Goal: Task Accomplishment & Management: Manage account settings

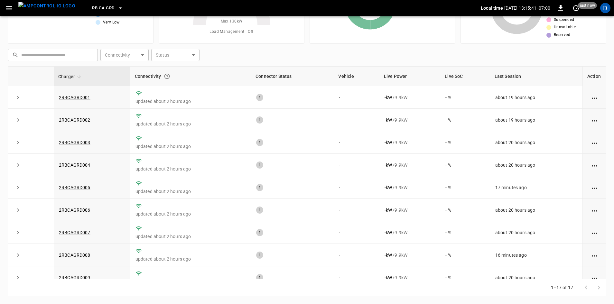
scroll to position [62, 0]
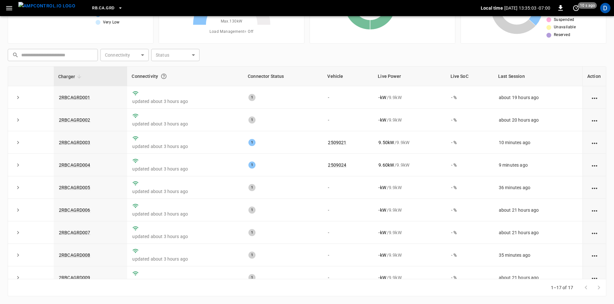
click at [134, 292] on div "1–17 of 17" at bounding box center [307, 287] width 598 height 17
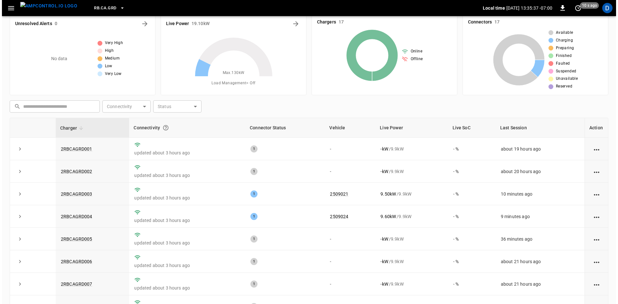
scroll to position [0, 0]
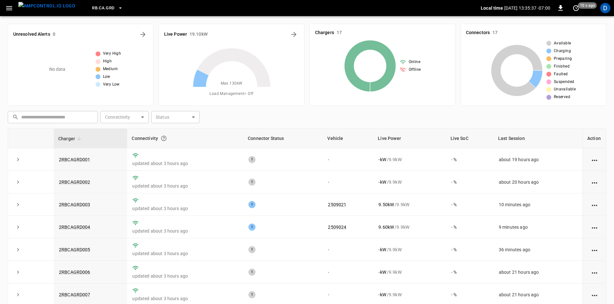
click at [103, 5] on button "RB.CA.GRD" at bounding box center [107, 8] width 36 height 13
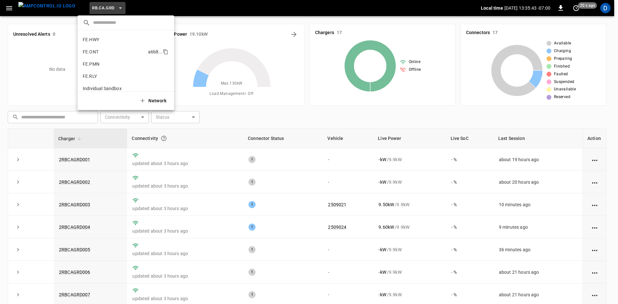
scroll to position [240, 0]
click at [95, 78] on p "FE.PMN" at bounding box center [114, 80] width 63 height 6
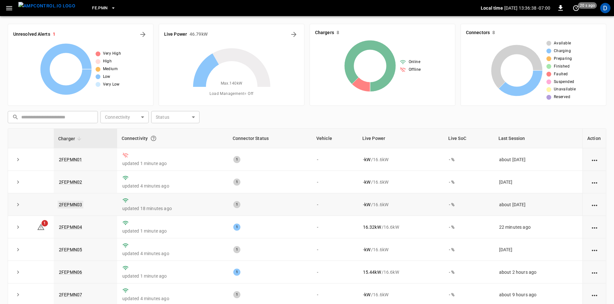
click at [70, 207] on link "2FEPMN03" at bounding box center [71, 205] width 26 height 8
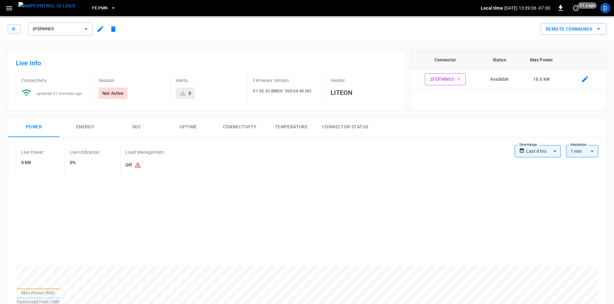
click at [69, 18] on div "2FEPMN03 Remote Commands" at bounding box center [305, 28] width 616 height 28
click at [66, 29] on span "2FEPMN03" at bounding box center [56, 28] width 48 height 7
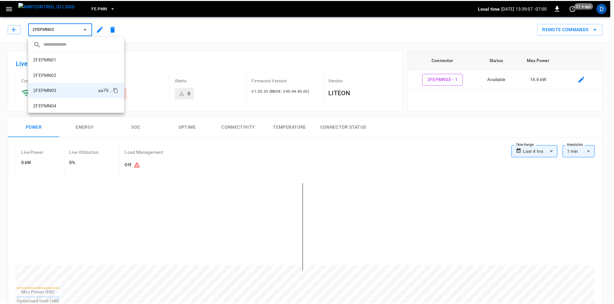
scroll to position [26, 0]
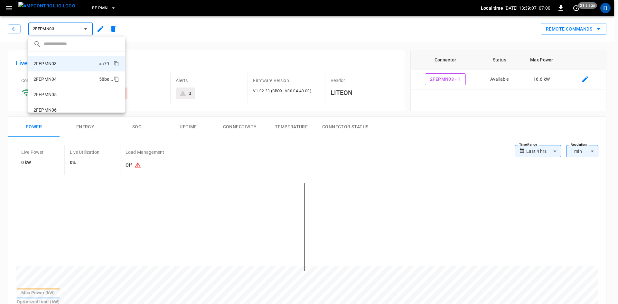
click at [66, 82] on li "2FEPMN04 58be ..." at bounding box center [76, 78] width 97 height 15
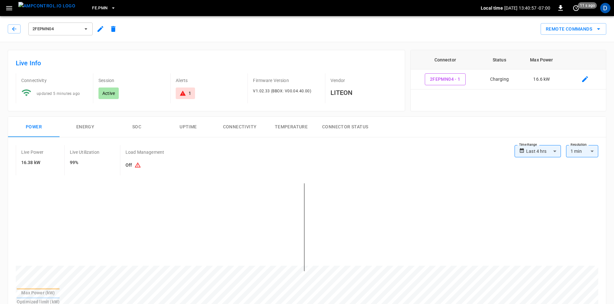
click at [92, 8] on span "FE.PMN" at bounding box center [99, 8] width 15 height 7
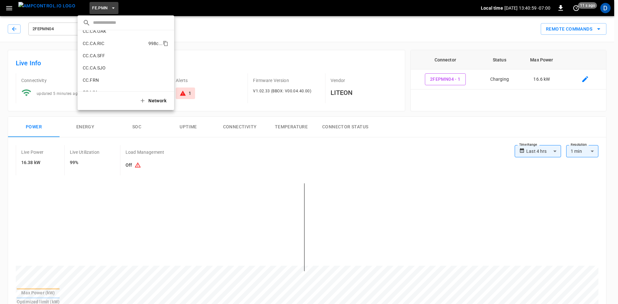
scroll to position [86, 0]
click at [95, 64] on p "CC.CA.SFF" at bounding box center [115, 63] width 64 height 6
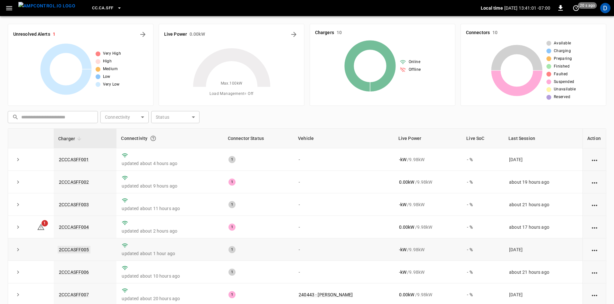
click at [82, 250] on link "2CCCASFF005" at bounding box center [74, 250] width 33 height 8
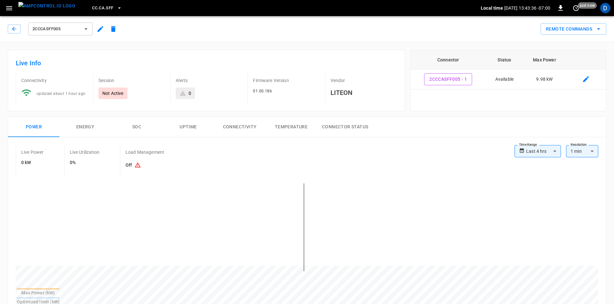
click at [92, 8] on span "CC.CA.SFF" at bounding box center [102, 8] width 21 height 7
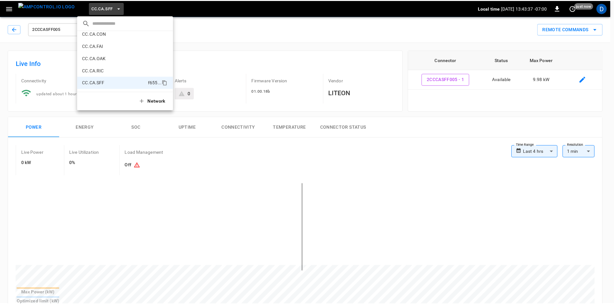
scroll to position [44, 0]
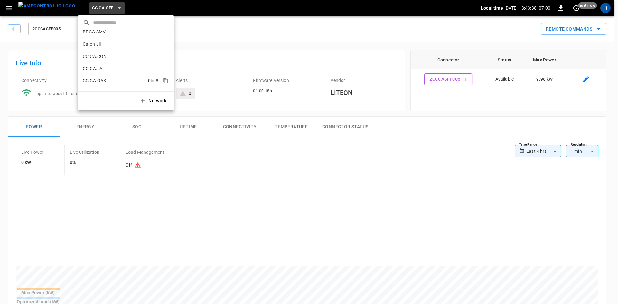
click at [103, 77] on li "CC.CA.OAK 0bd8 ..." at bounding box center [126, 81] width 97 height 12
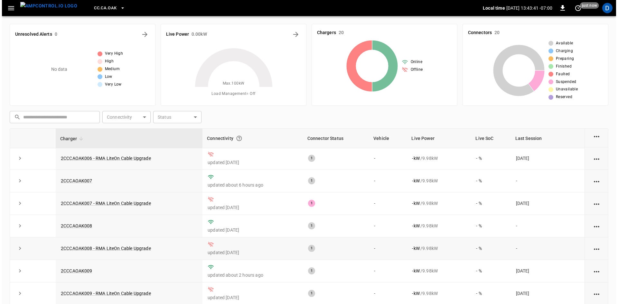
scroll to position [257, 0]
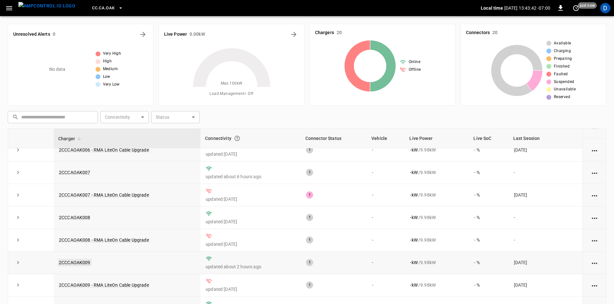
click at [82, 265] on link "2CCCAOAK009" at bounding box center [75, 263] width 34 height 8
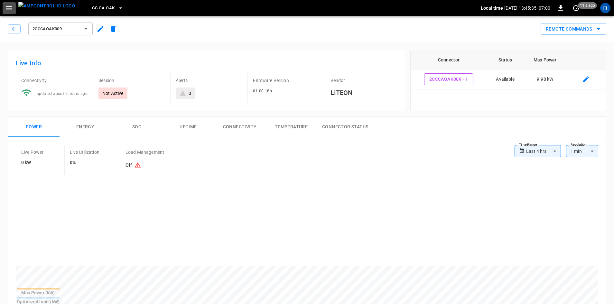
click at [14, 10] on button "button" at bounding box center [9, 8] width 13 height 12
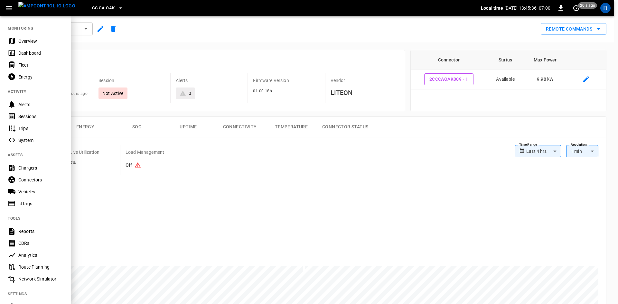
click at [23, 34] on nav "MONITORING Overview Dashboard Fleet Energy ACTIVITY Alerts Sessions Trips Syste…" at bounding box center [35, 183] width 71 height 336
drag, startPoint x: 27, startPoint y: 42, endPoint x: 34, endPoint y: 49, distance: 10.0
click at [27, 42] on div "Overview" at bounding box center [40, 41] width 45 height 6
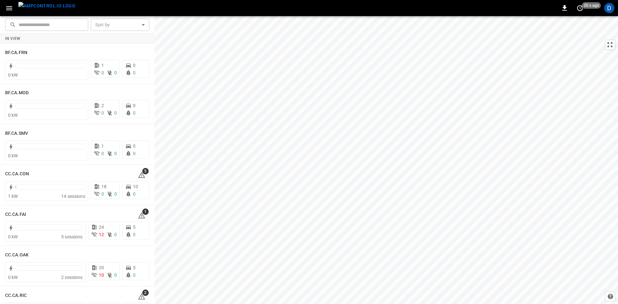
scroll to position [64, 0]
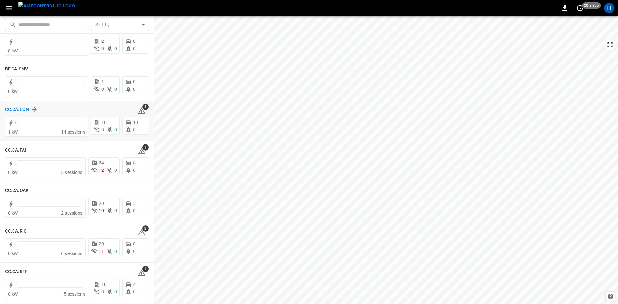
click at [23, 108] on h6 "CC.CA.CON" at bounding box center [17, 109] width 24 height 7
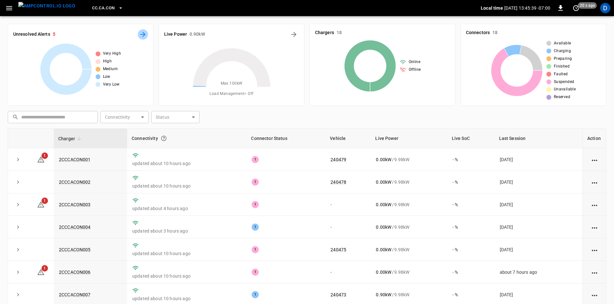
click at [142, 34] on icon "All Alerts" at bounding box center [143, 35] width 8 height 8
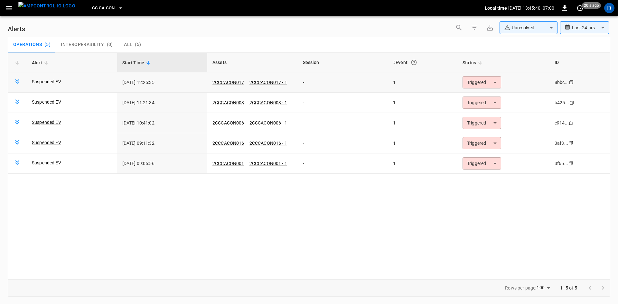
click at [474, 82] on body "**********" at bounding box center [309, 151] width 618 height 302
click at [473, 97] on li "Resolved" at bounding box center [481, 97] width 41 height 11
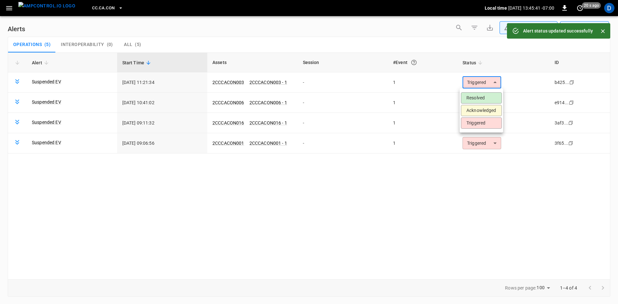
click at [475, 83] on body "**********" at bounding box center [309, 151] width 618 height 302
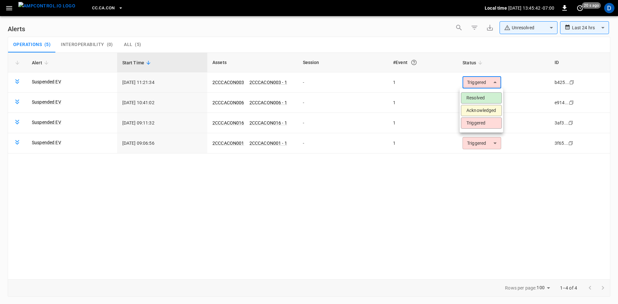
click at [472, 95] on li "Resolved" at bounding box center [481, 97] width 41 height 11
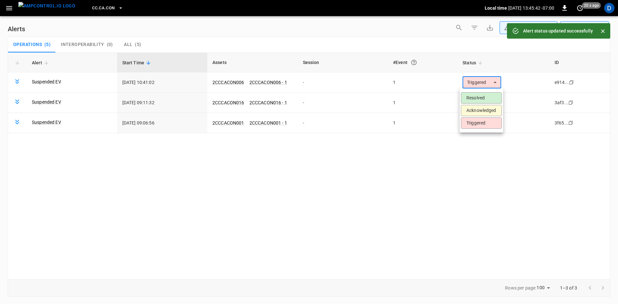
click at [476, 83] on body "**********" at bounding box center [309, 151] width 618 height 302
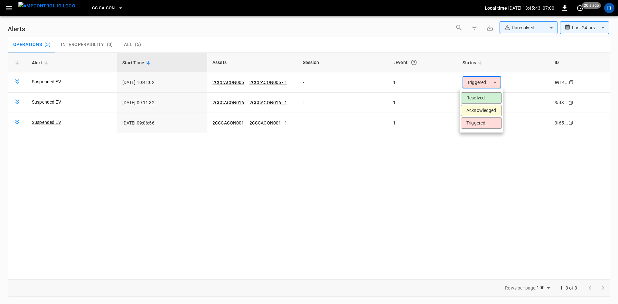
click at [474, 96] on li "Resolved" at bounding box center [481, 97] width 41 height 11
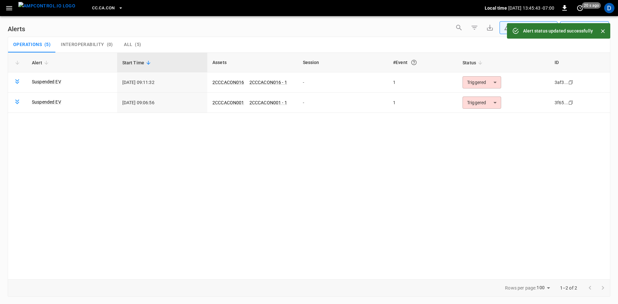
click at [473, 82] on body "**********" at bounding box center [309, 151] width 618 height 302
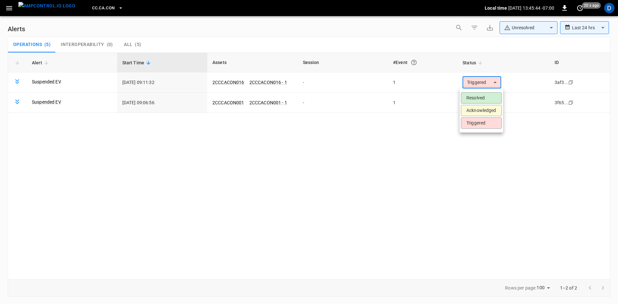
click at [471, 94] on li "Resolved" at bounding box center [481, 97] width 41 height 11
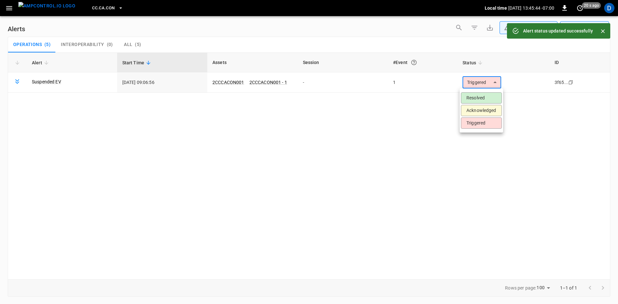
click at [473, 82] on body "**********" at bounding box center [309, 151] width 618 height 302
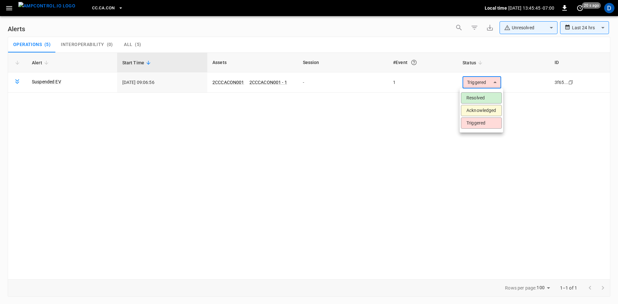
click at [474, 94] on li "Resolved" at bounding box center [481, 97] width 41 height 11
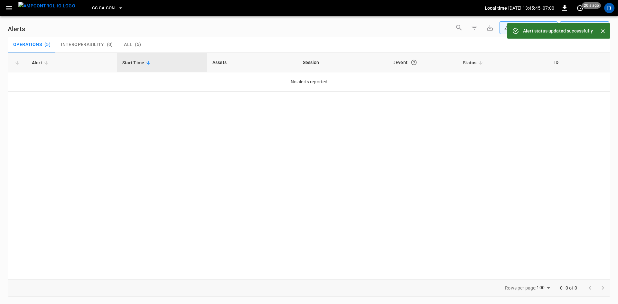
click at [97, 10] on span "CC.CA.CON" at bounding box center [103, 8] width 23 height 7
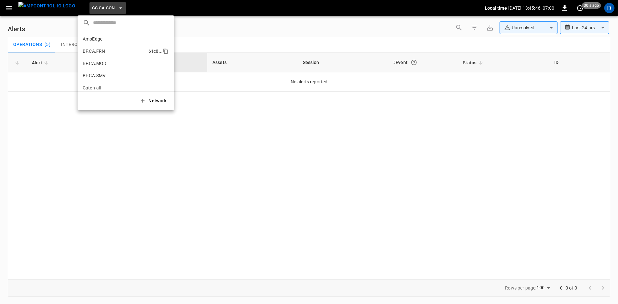
scroll to position [59, 0]
click at [99, 53] on p "CC.CA.FAI" at bounding box center [114, 53] width 63 height 6
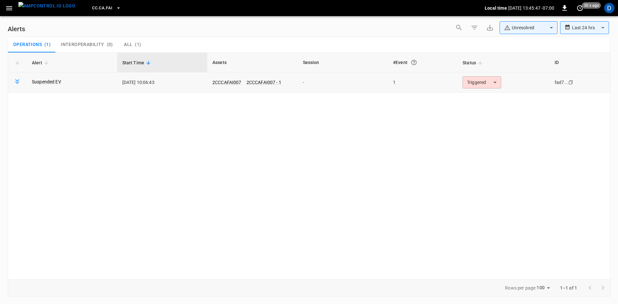
click at [492, 82] on body "**********" at bounding box center [309, 151] width 618 height 302
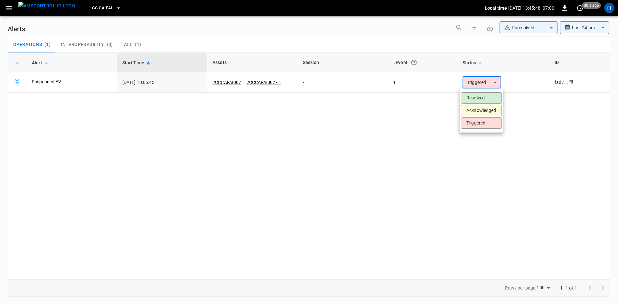
click at [482, 98] on li "Resolved" at bounding box center [481, 97] width 41 height 11
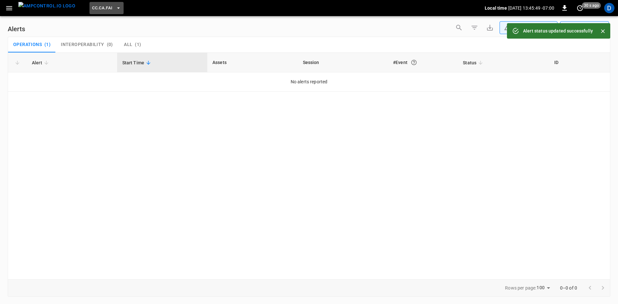
click at [92, 8] on span "CC.CA.FAI" at bounding box center [102, 8] width 20 height 7
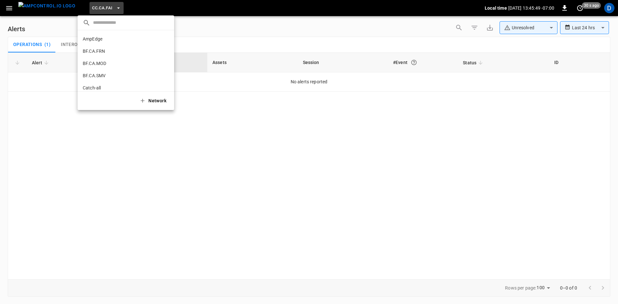
scroll to position [71, 0]
click at [93, 64] on p "CC.CA.RIC" at bounding box center [114, 65] width 63 height 6
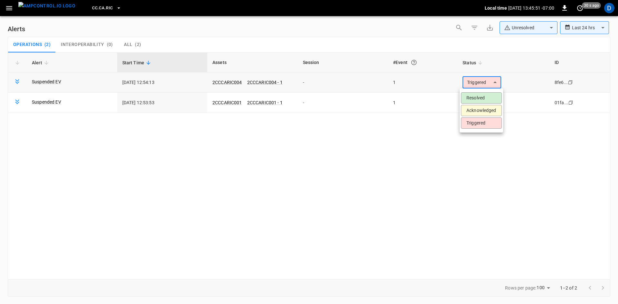
click at [482, 87] on body "**********" at bounding box center [309, 151] width 618 height 302
click at [476, 95] on li "Resolved" at bounding box center [481, 97] width 41 height 11
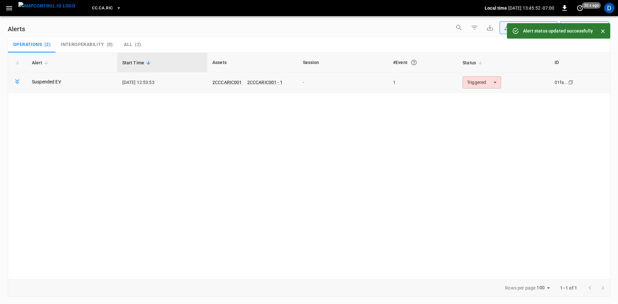
click at [472, 82] on body "**********" at bounding box center [309, 151] width 618 height 302
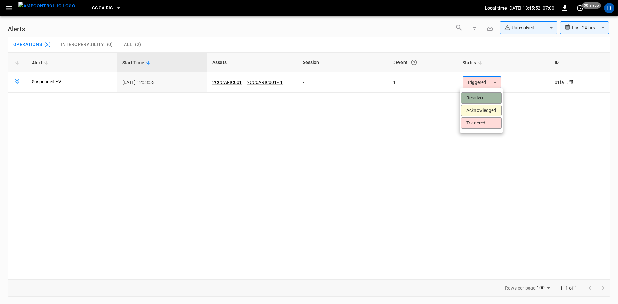
click at [472, 97] on li "Resolved" at bounding box center [481, 97] width 41 height 11
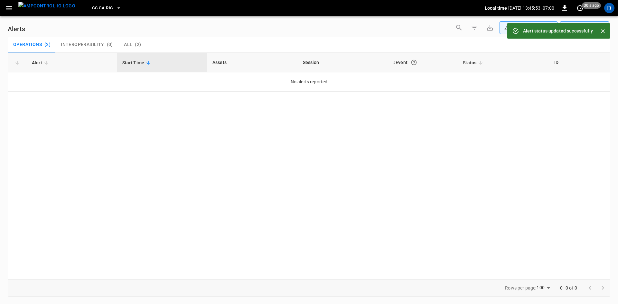
click at [97, 5] on span "CC.CA.RIC" at bounding box center [102, 8] width 21 height 7
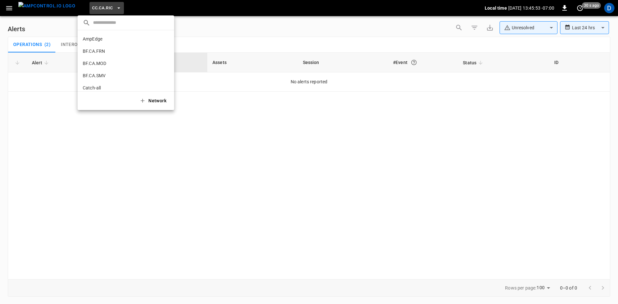
scroll to position [96, 0]
click at [94, 57] on li "CC.CA.SFF f655 ..." at bounding box center [126, 53] width 97 height 12
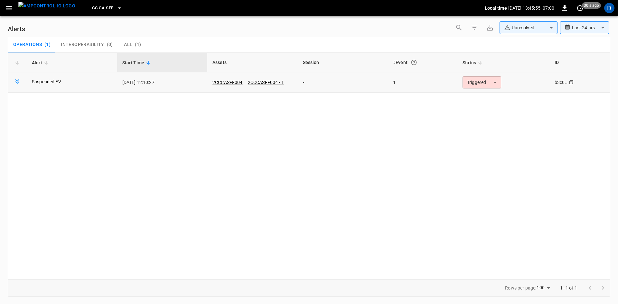
click at [471, 81] on body "**********" at bounding box center [309, 151] width 618 height 302
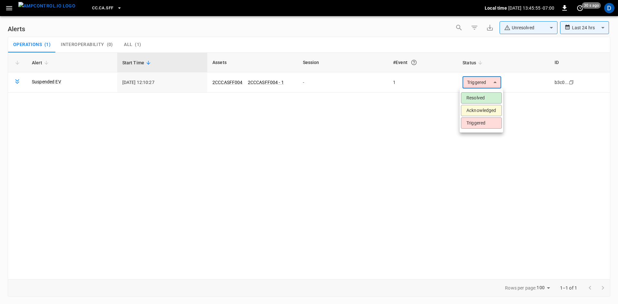
click at [467, 95] on li "Resolved" at bounding box center [481, 97] width 41 height 11
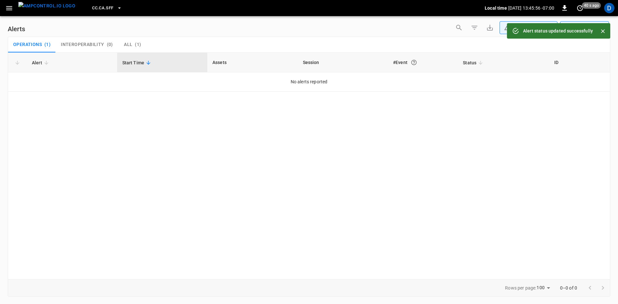
click at [14, 9] on button "button" at bounding box center [9, 8] width 13 height 12
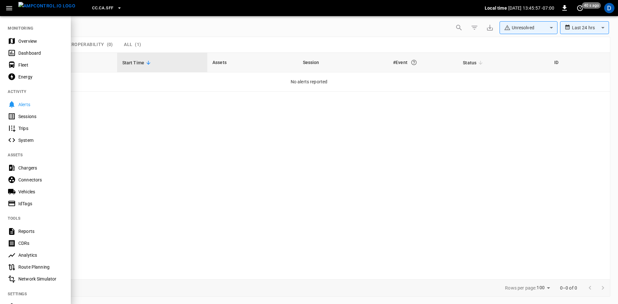
click at [26, 33] on nav "MONITORING Overview Dashboard Fleet Energy ACTIVITY Alerts Sessions Trips Syste…" at bounding box center [35, 183] width 71 height 336
click at [28, 40] on div "Overview" at bounding box center [40, 41] width 45 height 6
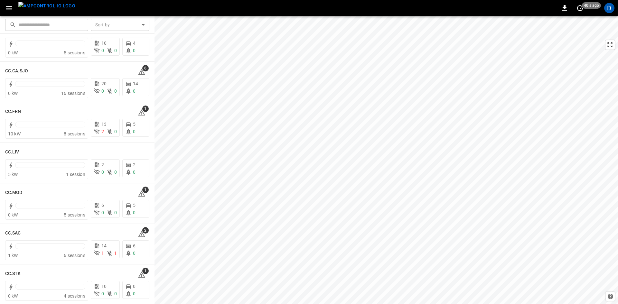
scroll to position [290, 0]
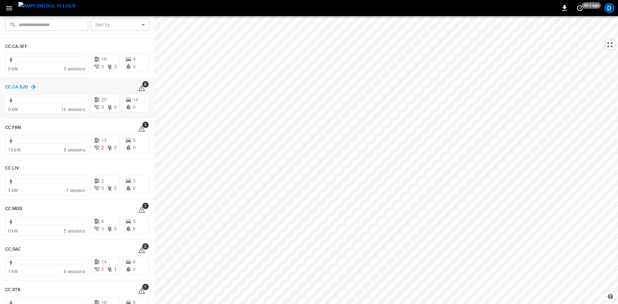
click at [20, 86] on h6 "CC.CA.SJO" at bounding box center [16, 87] width 23 height 7
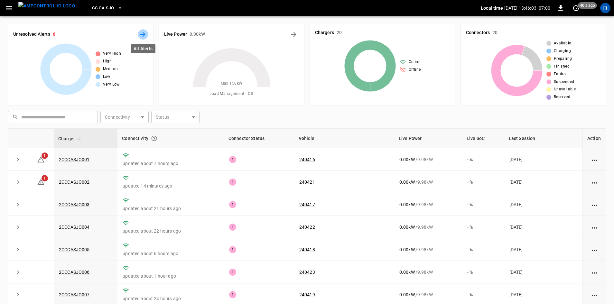
click at [143, 33] on icon "All Alerts" at bounding box center [143, 35] width 8 height 8
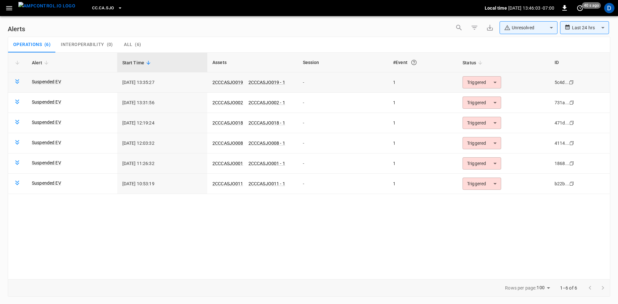
click at [479, 85] on body "**********" at bounding box center [309, 151] width 618 height 302
click at [476, 97] on li "Resolved" at bounding box center [481, 97] width 41 height 11
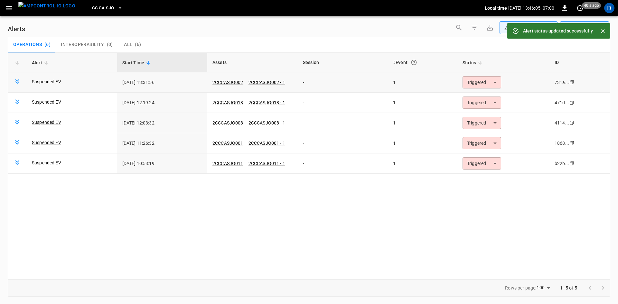
click at [469, 83] on body "**********" at bounding box center [309, 151] width 618 height 302
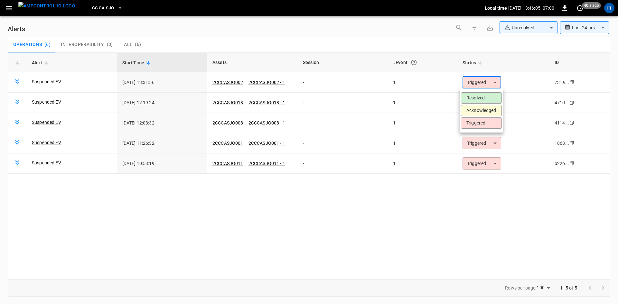
click at [470, 96] on li "Resolved" at bounding box center [481, 97] width 41 height 11
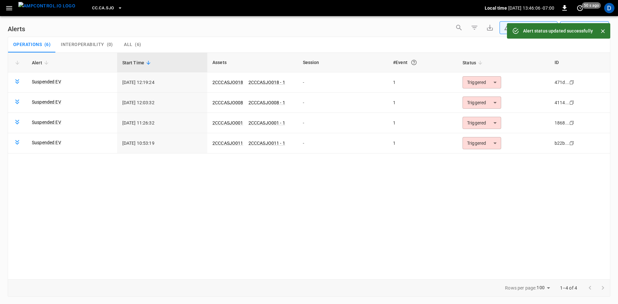
click at [471, 81] on body "**********" at bounding box center [309, 151] width 618 height 302
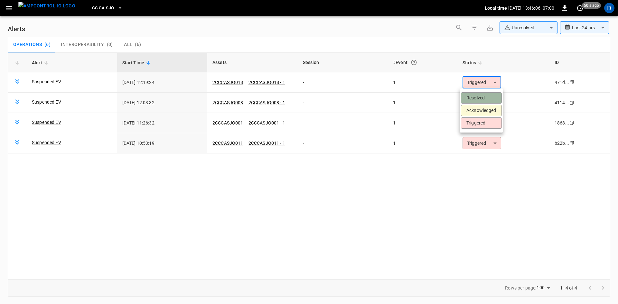
click at [469, 98] on li "Resolved" at bounding box center [481, 97] width 41 height 11
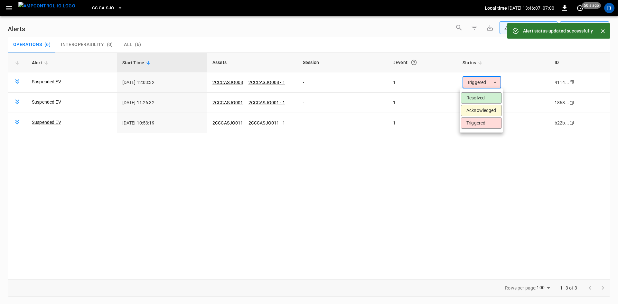
click at [475, 84] on body "**********" at bounding box center [309, 151] width 618 height 302
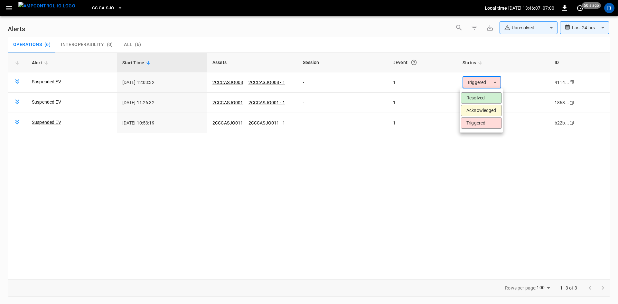
click at [474, 100] on li "Resolved" at bounding box center [481, 97] width 41 height 11
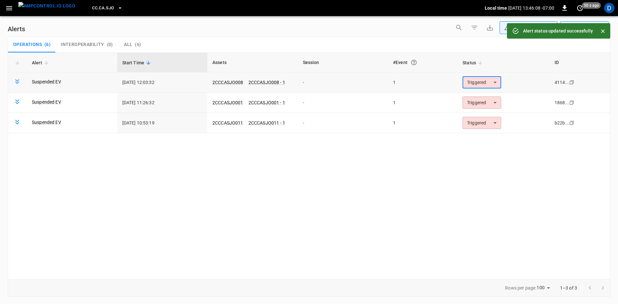
click at [472, 84] on body "**********" at bounding box center [309, 151] width 618 height 302
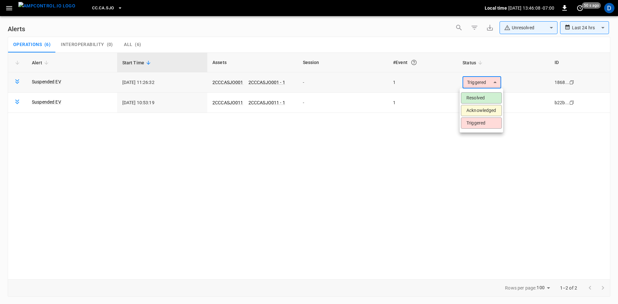
click at [476, 95] on li "Resolved" at bounding box center [481, 97] width 41 height 11
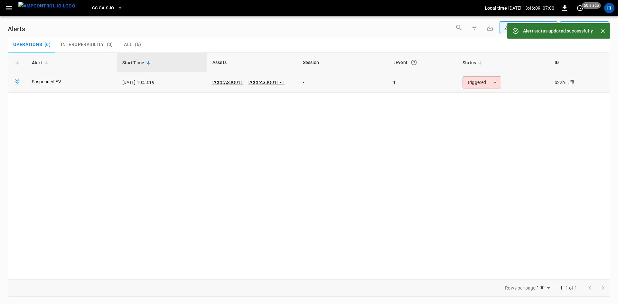
click at [473, 81] on body "**********" at bounding box center [309, 151] width 618 height 302
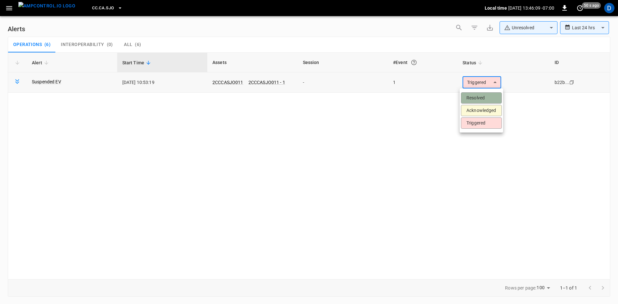
click at [474, 97] on li "Resolved" at bounding box center [481, 97] width 41 height 11
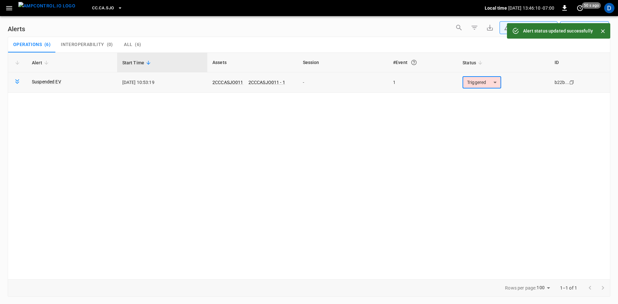
click at [95, 7] on span "CC.CA.SJO" at bounding box center [103, 8] width 22 height 7
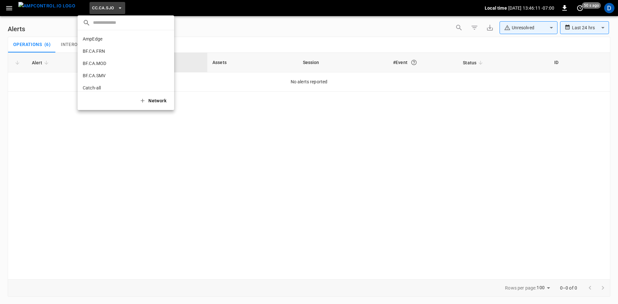
scroll to position [120, 0]
click at [96, 51] on p "CC.FRN" at bounding box center [115, 53] width 64 height 6
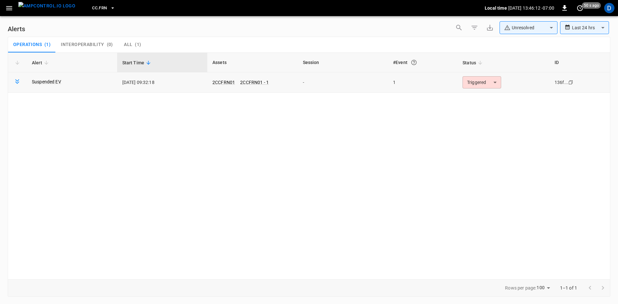
click at [490, 80] on body "**********" at bounding box center [309, 151] width 618 height 302
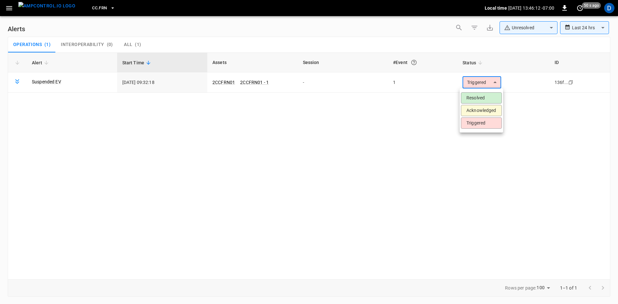
click at [477, 100] on li "Resolved" at bounding box center [481, 97] width 41 height 11
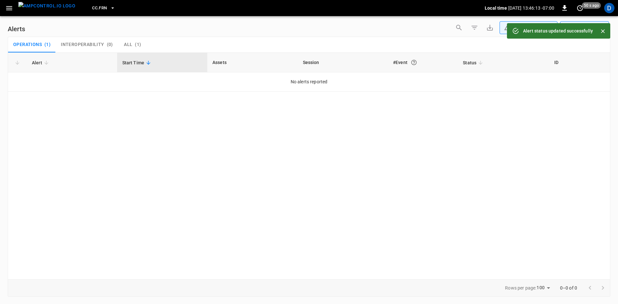
click at [92, 8] on span "CC.FRN" at bounding box center [99, 8] width 15 height 7
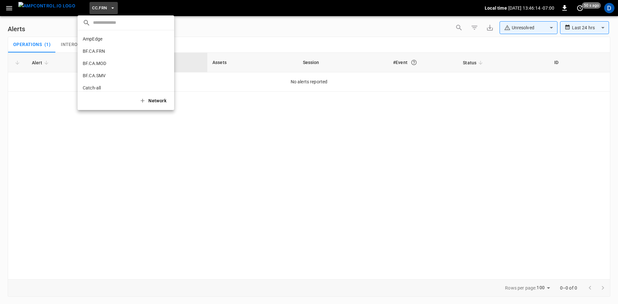
scroll to position [133, 0]
click at [93, 65] on p "CC.MOD" at bounding box center [115, 65] width 64 height 6
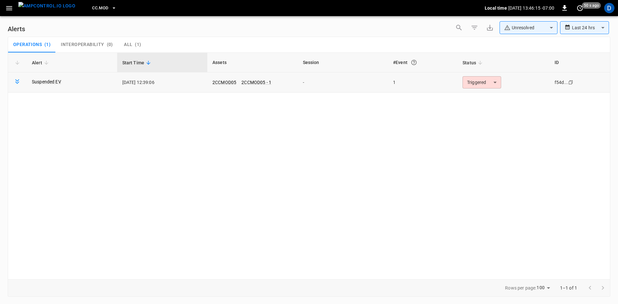
click at [481, 84] on body "**********" at bounding box center [309, 151] width 618 height 302
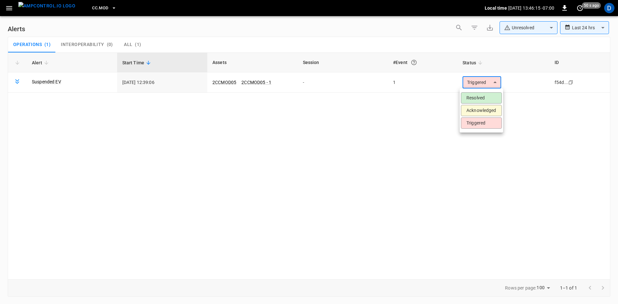
click at [476, 100] on li "Resolved" at bounding box center [481, 97] width 41 height 11
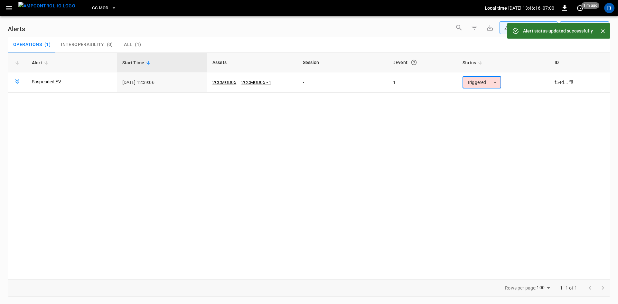
click at [95, 6] on span "CC.MOD" at bounding box center [100, 8] width 16 height 7
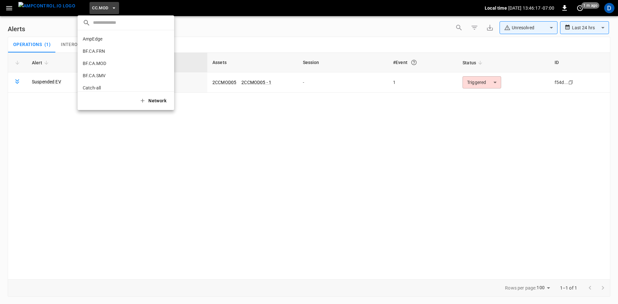
scroll to position [157, 0]
click at [95, 51] on p "CC.SAC" at bounding box center [114, 53] width 63 height 6
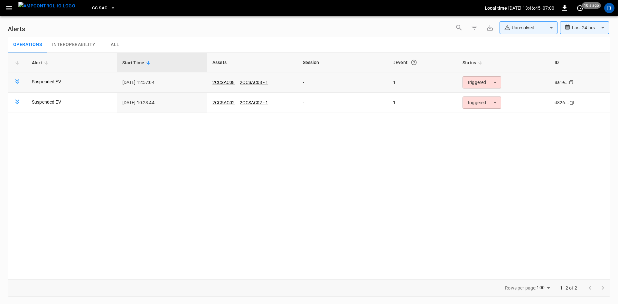
click at [483, 83] on body "**********" at bounding box center [309, 151] width 618 height 302
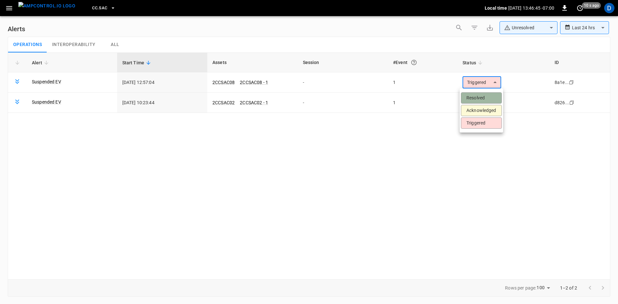
click at [471, 97] on li "Resolved" at bounding box center [481, 97] width 41 height 11
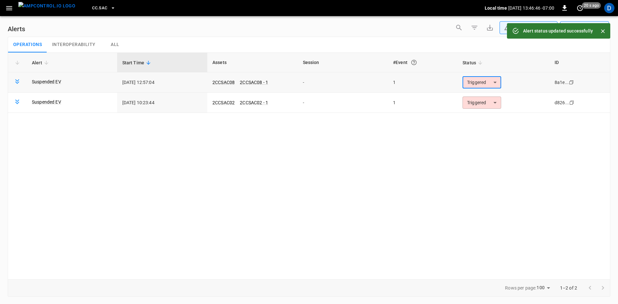
click at [474, 82] on body "**********" at bounding box center [309, 151] width 618 height 302
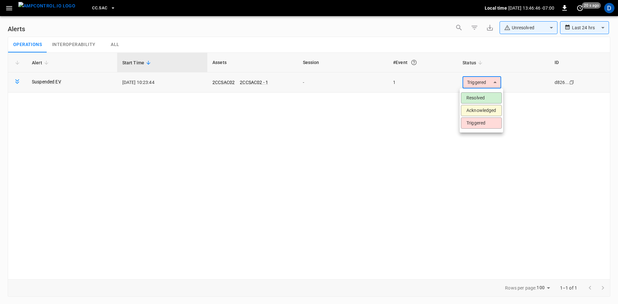
click at [474, 88] on ul "Resolved Acknowledged Triggered" at bounding box center [480, 110] width 43 height 44
click at [473, 95] on li "Resolved" at bounding box center [481, 97] width 41 height 11
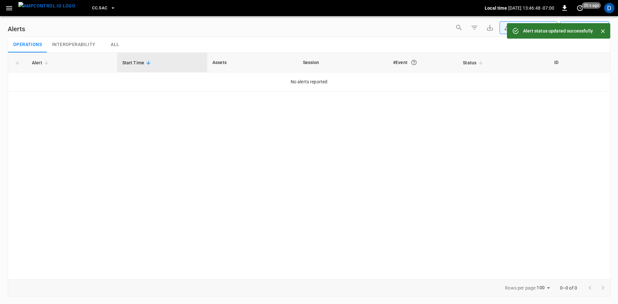
click at [8, 7] on icon "button" at bounding box center [9, 8] width 8 height 8
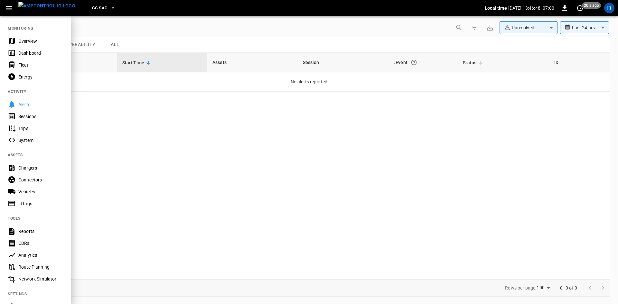
click at [26, 41] on div "Overview" at bounding box center [40, 41] width 45 height 6
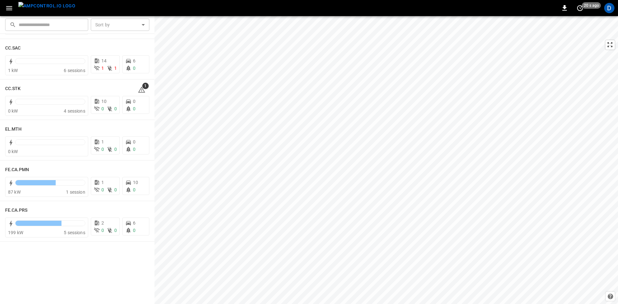
scroll to position [386, 0]
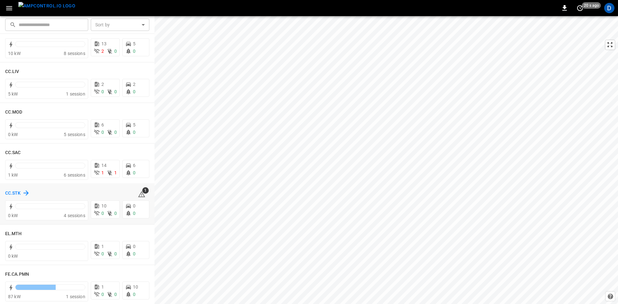
click at [19, 193] on h6 "CC.STK" at bounding box center [13, 193] width 16 height 7
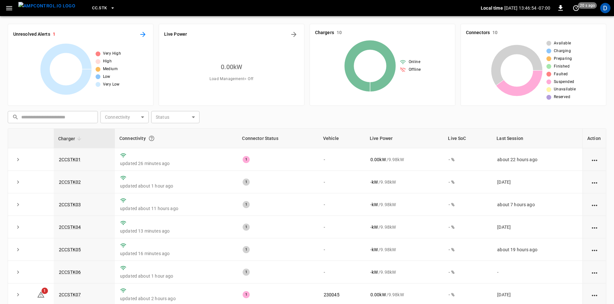
click at [140, 35] on icon "All Alerts" at bounding box center [143, 35] width 8 height 8
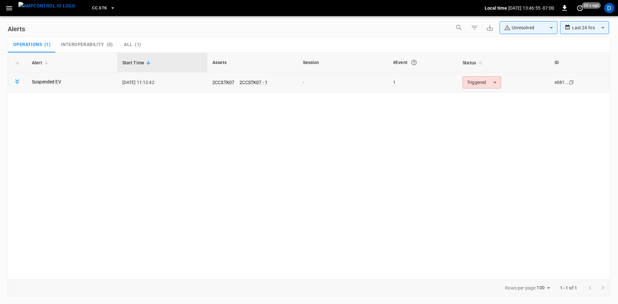
click at [474, 81] on body "**********" at bounding box center [309, 151] width 618 height 302
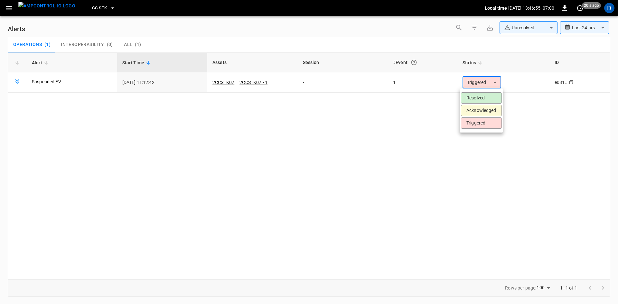
click at [472, 98] on li "Resolved" at bounding box center [481, 97] width 41 height 11
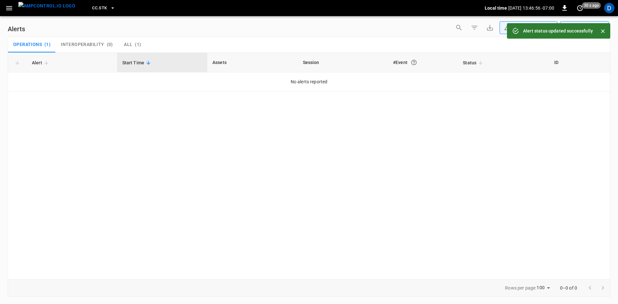
click at [6, 9] on icon "button" at bounding box center [9, 8] width 8 height 8
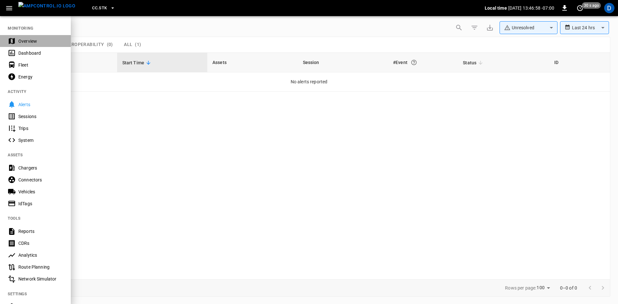
click at [26, 41] on div "Overview" at bounding box center [40, 41] width 45 height 6
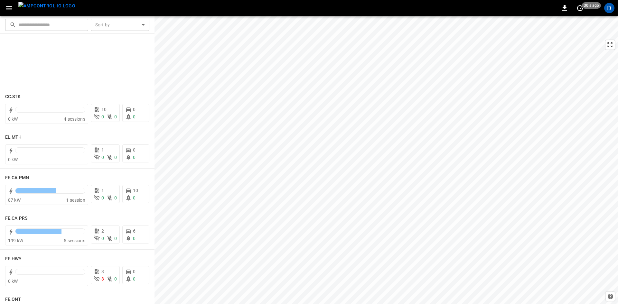
scroll to position [676, 0]
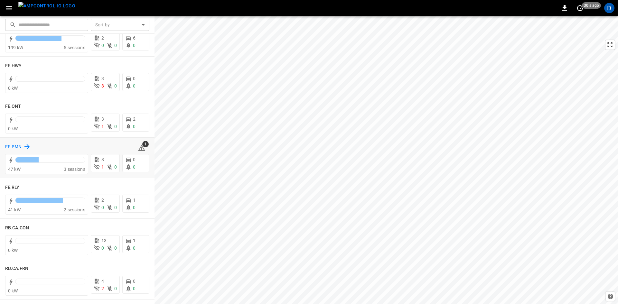
click at [15, 147] on h6 "FE.PMN" at bounding box center [13, 146] width 17 height 7
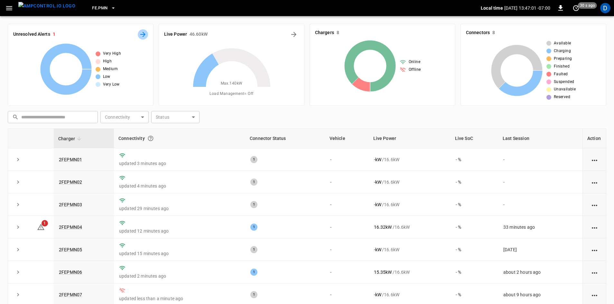
click at [142, 34] on icon "All Alerts" at bounding box center [143, 35] width 8 height 8
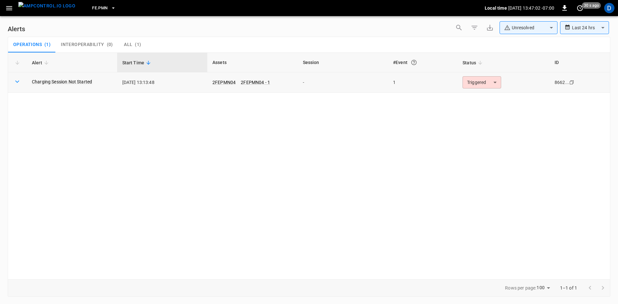
click at [470, 81] on body "**********" at bounding box center [309, 151] width 618 height 302
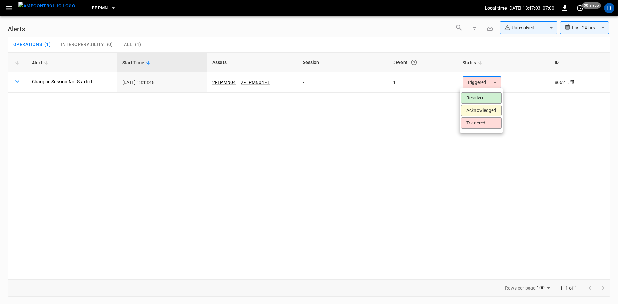
click at [465, 98] on li "Resolved" at bounding box center [481, 97] width 41 height 11
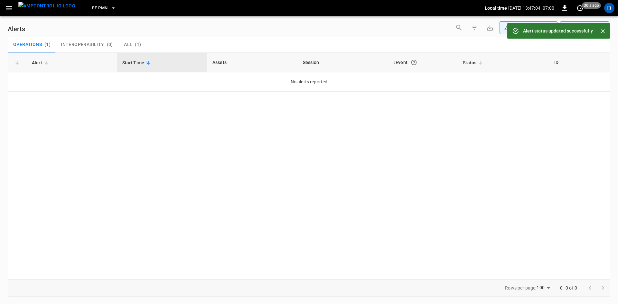
click at [13, 6] on icon "button" at bounding box center [9, 8] width 8 height 8
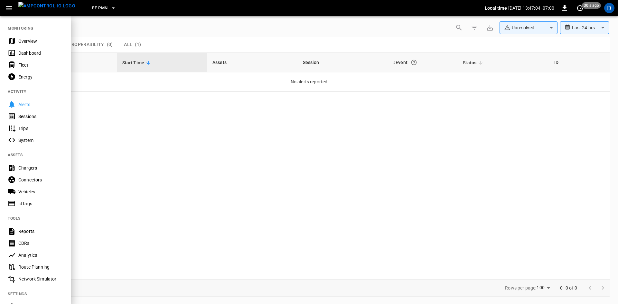
click at [32, 43] on div "Overview" at bounding box center [40, 41] width 45 height 6
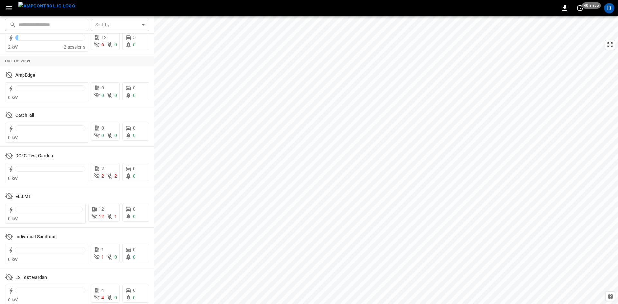
scroll to position [1370, 0]
